Goal: Task Accomplishment & Management: Use online tool/utility

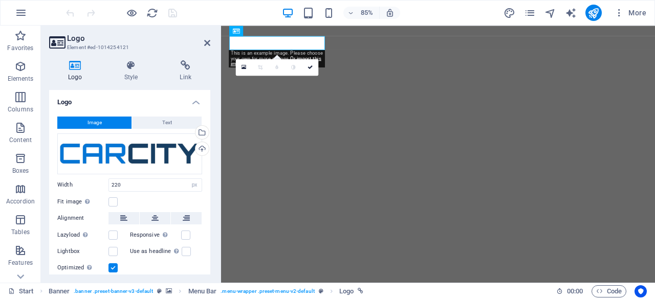
select select "px"
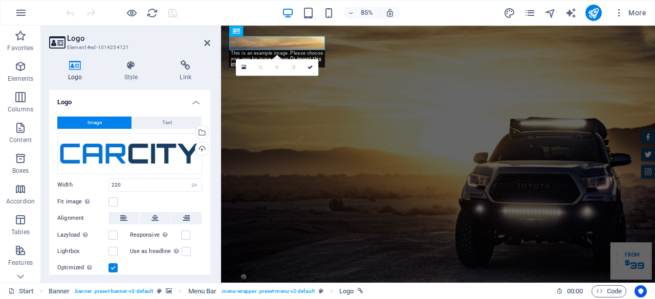
click at [79, 90] on h4 "Logo" at bounding box center [129, 99] width 161 height 18
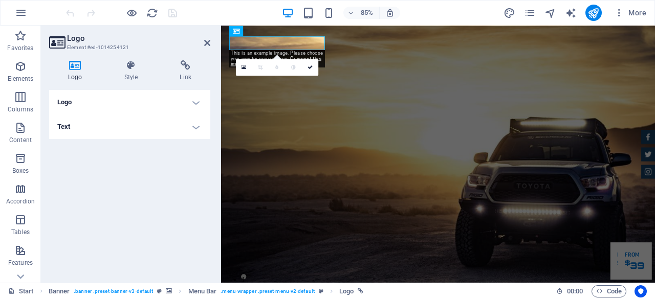
click at [79, 101] on h4 "Logo" at bounding box center [129, 102] width 161 height 25
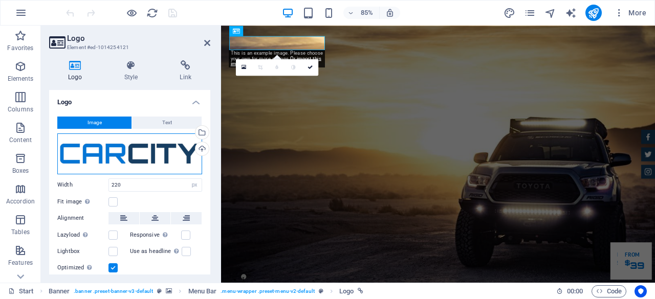
click at [104, 150] on div "Drag files here, click to choose files or select files from Files or our free s…" at bounding box center [129, 154] width 145 height 41
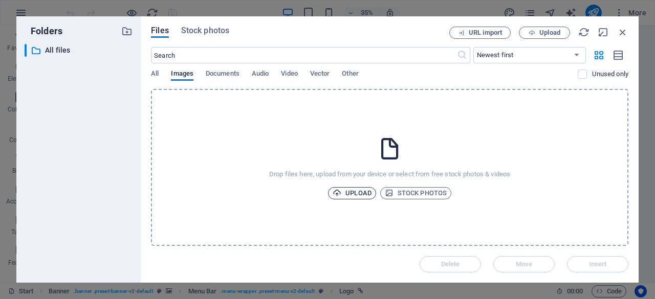
click at [360, 188] on span "Upload" at bounding box center [352, 193] width 39 height 12
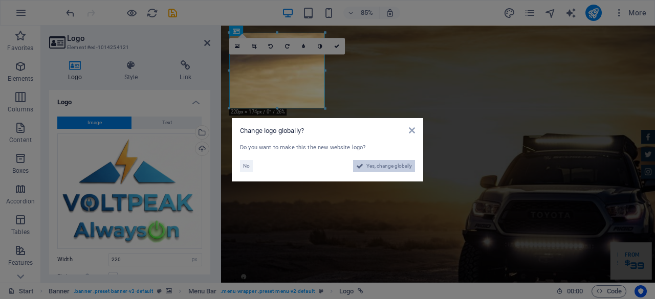
click at [377, 166] on span "Yes, change globally" at bounding box center [389, 166] width 46 height 12
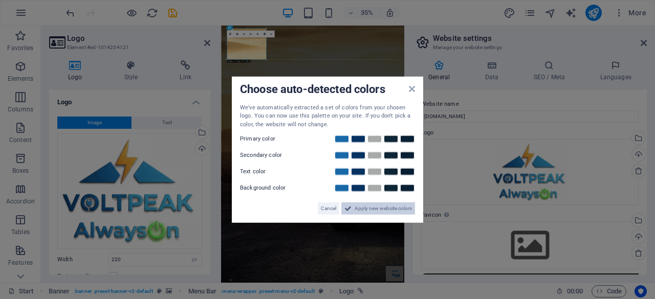
click at [361, 205] on span "Apply new website colors" at bounding box center [383, 209] width 57 height 12
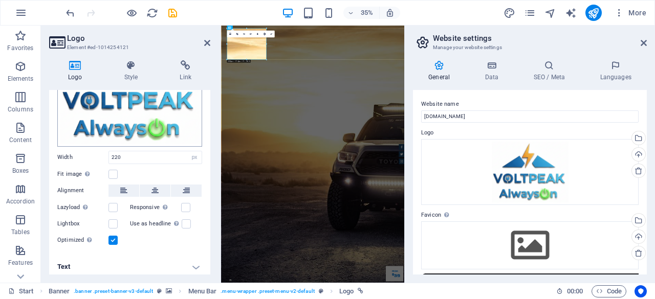
scroll to position [104, 0]
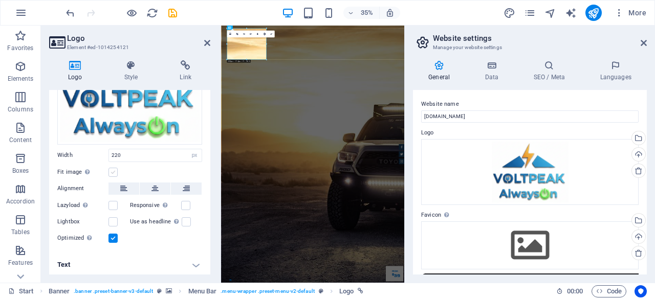
click at [115, 170] on label at bounding box center [112, 172] width 9 height 9
click at [0, 0] on input "Fit image Automatically fit image to a fixed width and height" at bounding box center [0, 0] width 0 height 0
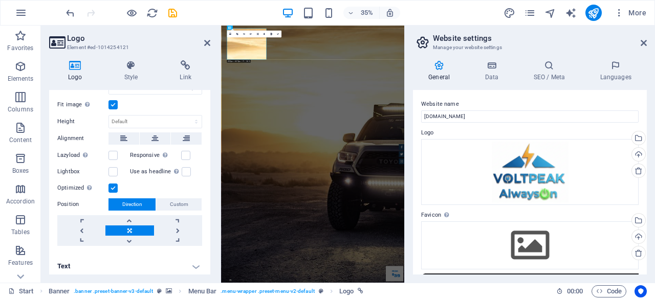
scroll to position [173, 0]
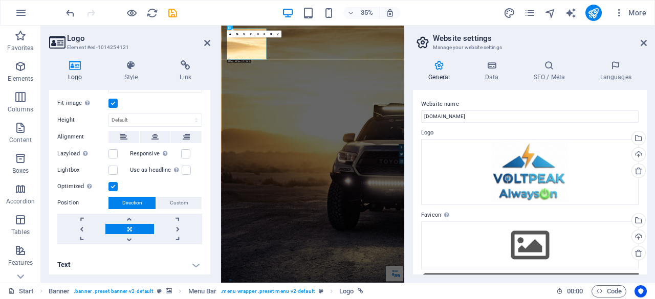
click at [204, 39] on icon at bounding box center [207, 43] width 6 height 8
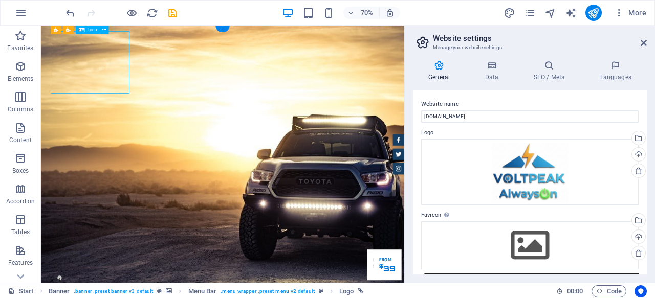
select select "px"
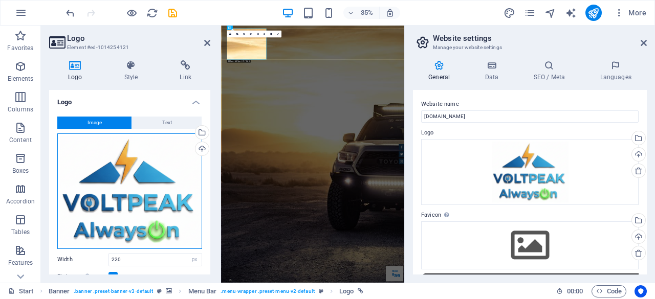
click at [135, 194] on div "Drag files here, click to choose files or select files from Files or our free s…" at bounding box center [129, 192] width 145 height 116
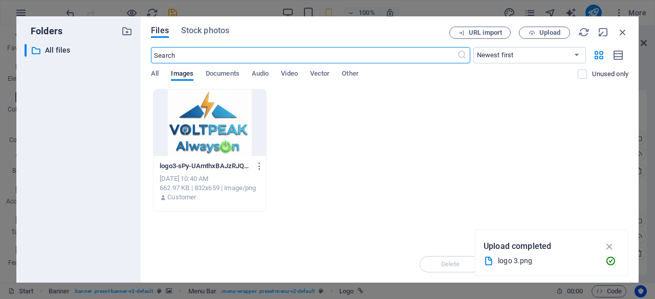
click at [306, 131] on div "logo3-sPy-UAmthxBAJzRJQG6gBw.png logo3-sPy-UAmthxBAJzRJQG6gBw.png [DATE] 10:40 …" at bounding box center [389, 150] width 477 height 123
click at [192, 144] on div at bounding box center [209, 123] width 113 height 67
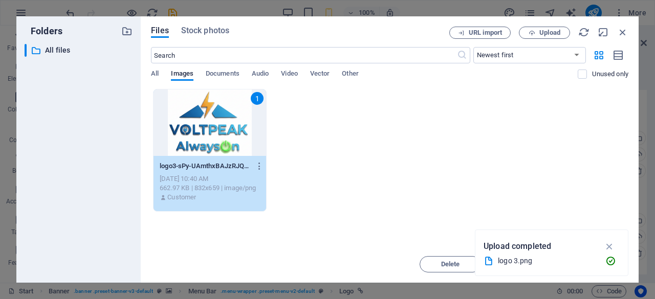
click at [270, 168] on div "1 logo3-sPy-UAmthxBAJzRJQG6gBw.png logo3-sPy-UAmthxBAJzRJQG6gBw.png [DATE] 10:4…" at bounding box center [389, 150] width 477 height 123
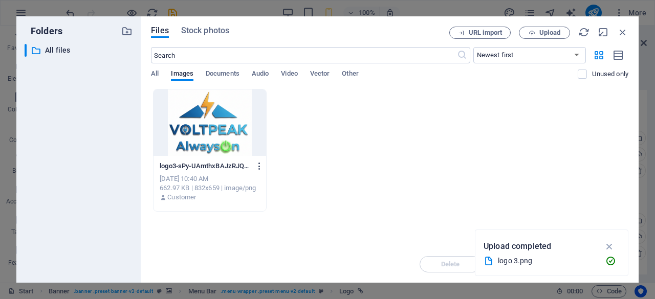
click at [260, 167] on icon "button" at bounding box center [260, 166] width 10 height 9
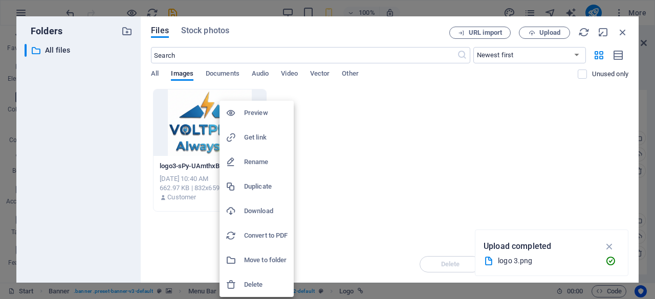
click at [261, 280] on h6 "Delete" at bounding box center [265, 285] width 43 height 12
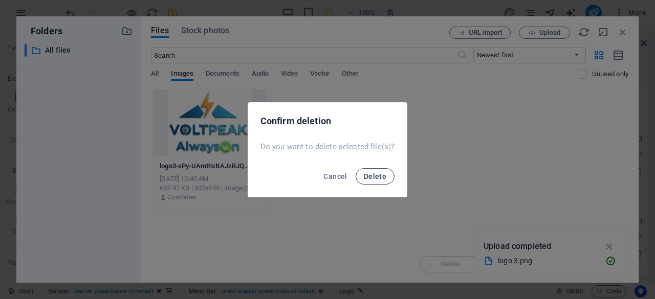
click at [375, 177] on span "Delete" at bounding box center [375, 176] width 23 height 8
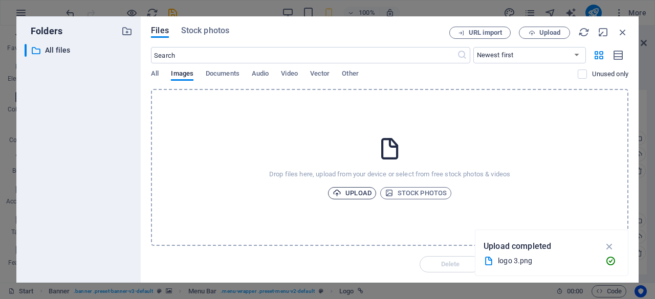
click at [342, 192] on span "Upload" at bounding box center [352, 193] width 39 height 12
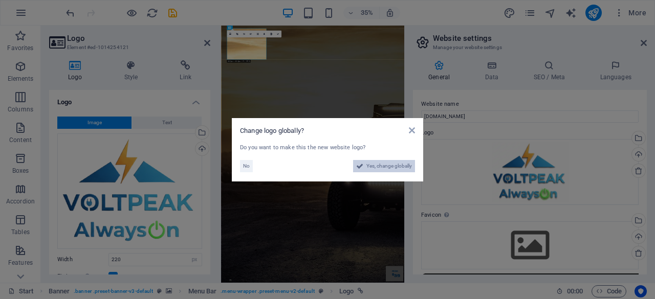
click at [397, 165] on span "Yes, change globally" at bounding box center [389, 166] width 46 height 12
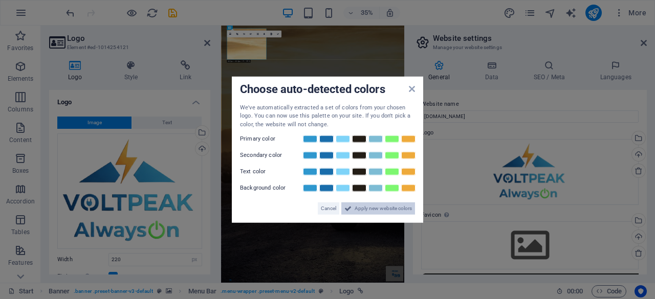
click at [378, 210] on span "Apply new website colors" at bounding box center [383, 209] width 57 height 12
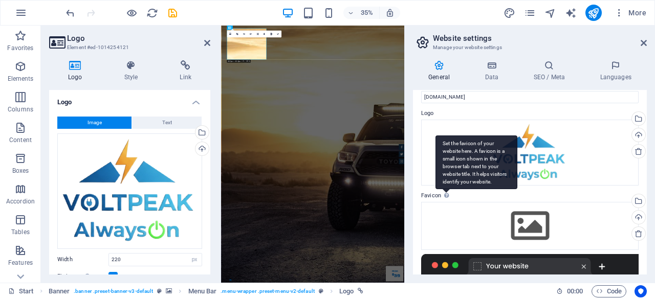
scroll to position [0, 0]
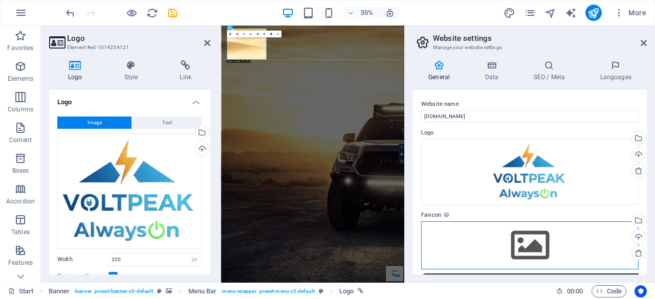
click at [514, 235] on div "Drag files here, click to choose files or select files from Files or our free s…" at bounding box center [529, 246] width 217 height 48
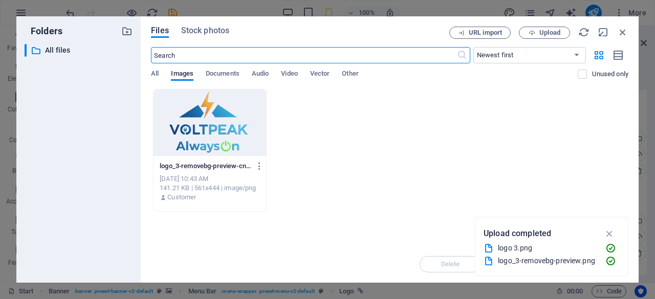
click at [185, 115] on div at bounding box center [209, 123] width 113 height 67
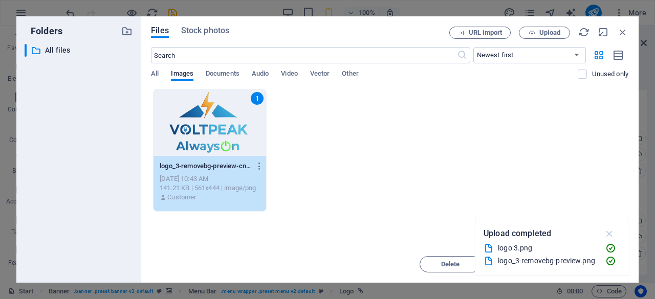
click at [608, 233] on icon "button" at bounding box center [610, 233] width 12 height 11
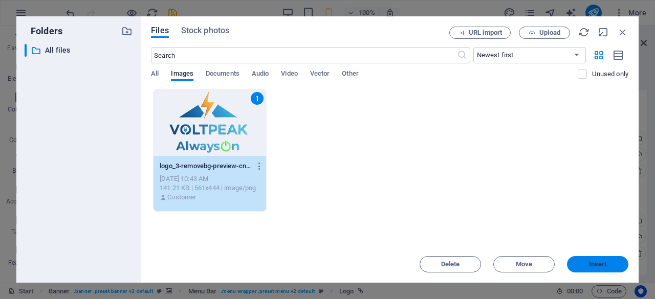
click at [599, 267] on span "Insert" at bounding box center [598, 264] width 18 height 6
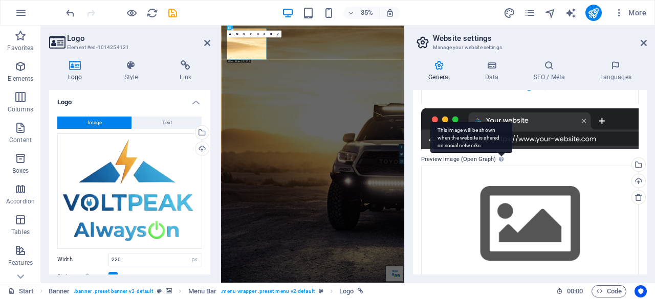
scroll to position [215, 0]
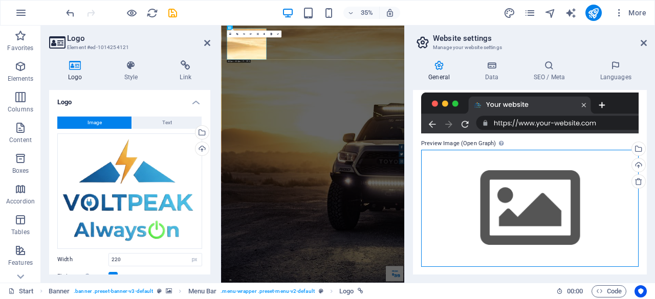
click at [512, 204] on div "Drag files here, click to choose files or select files from Files or our free s…" at bounding box center [529, 208] width 217 height 117
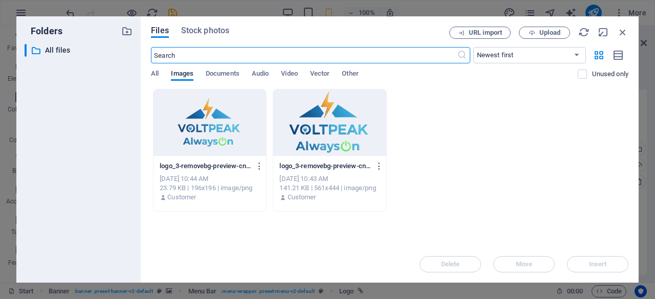
click at [340, 120] on div at bounding box center [329, 123] width 113 height 67
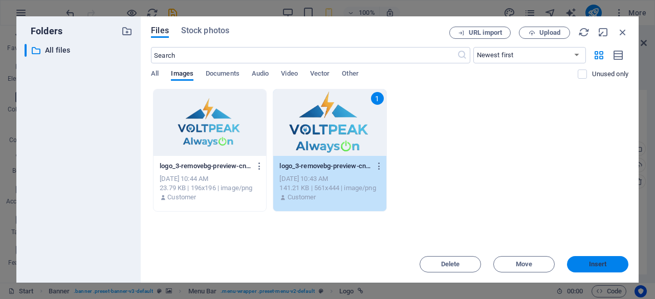
click at [596, 262] on span "Insert" at bounding box center [598, 264] width 18 height 6
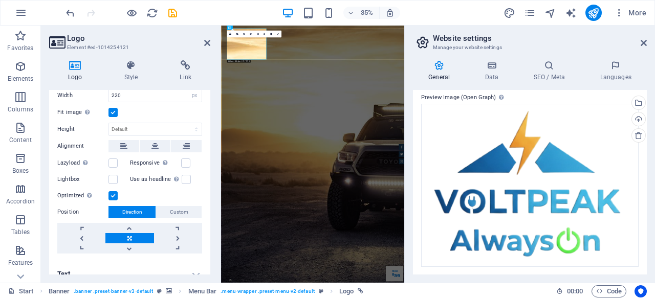
scroll to position [173, 0]
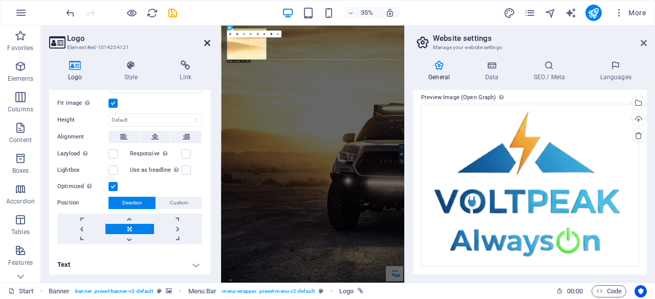
click at [207, 42] on icon at bounding box center [207, 43] width 6 height 8
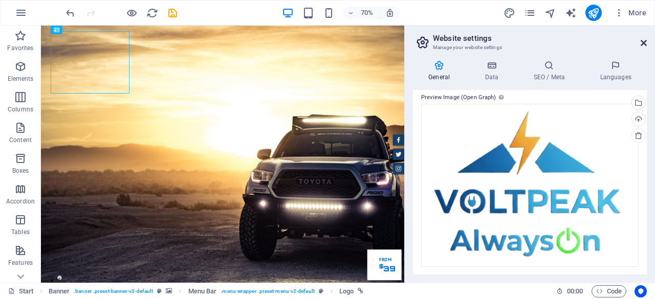
click at [646, 40] on icon at bounding box center [644, 43] width 6 height 8
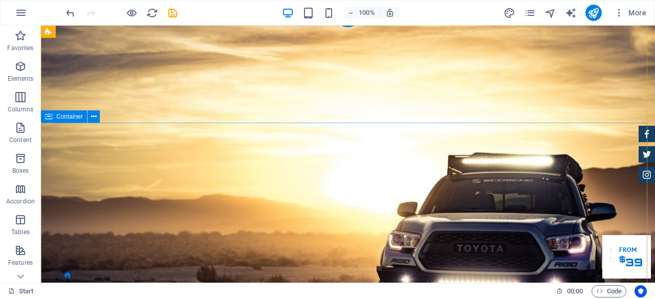
scroll to position [102, 0]
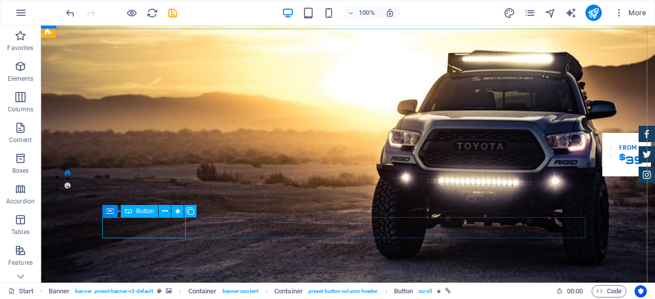
click at [143, 208] on span "Button" at bounding box center [145, 211] width 18 height 6
click at [144, 210] on span "Button" at bounding box center [145, 211] width 18 height 6
